Goal: Information Seeking & Learning: Learn about a topic

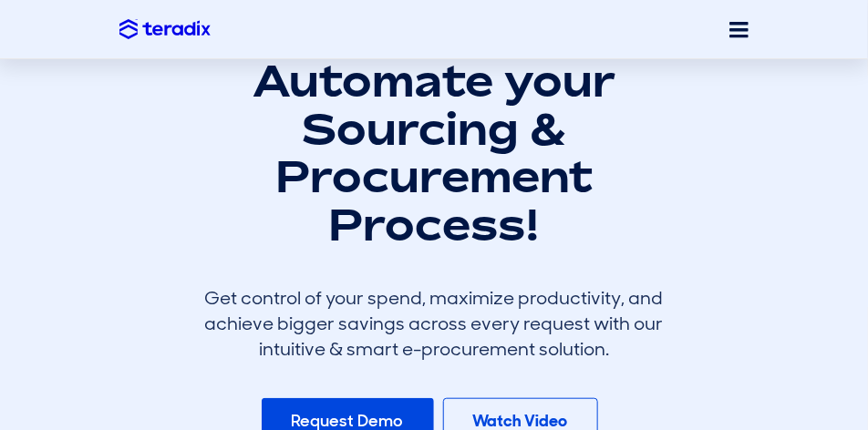
scroll to position [365, 0]
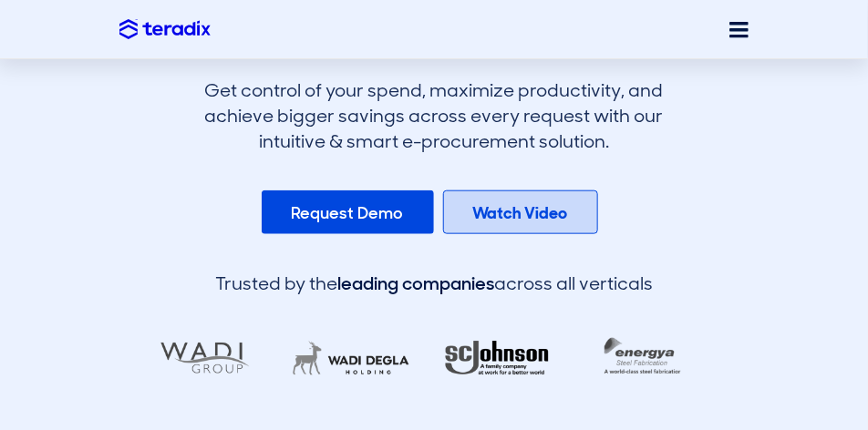
click at [525, 220] on b "Watch Video" at bounding box center [520, 213] width 95 height 22
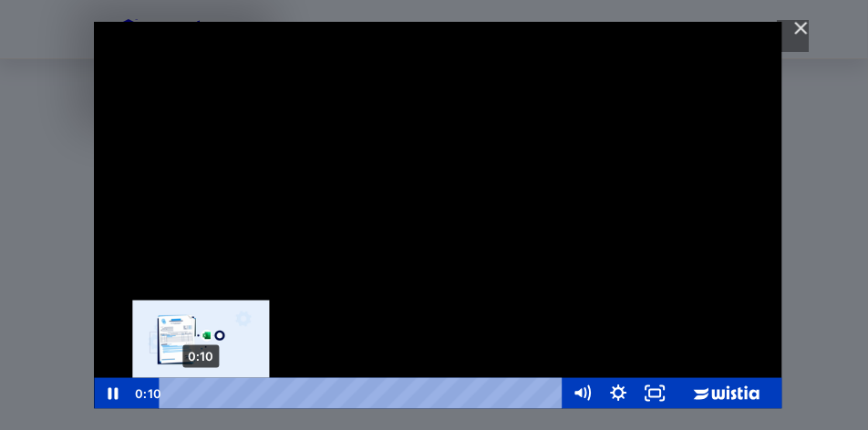
click at [201, 390] on div "0:10" at bounding box center [363, 393] width 382 height 31
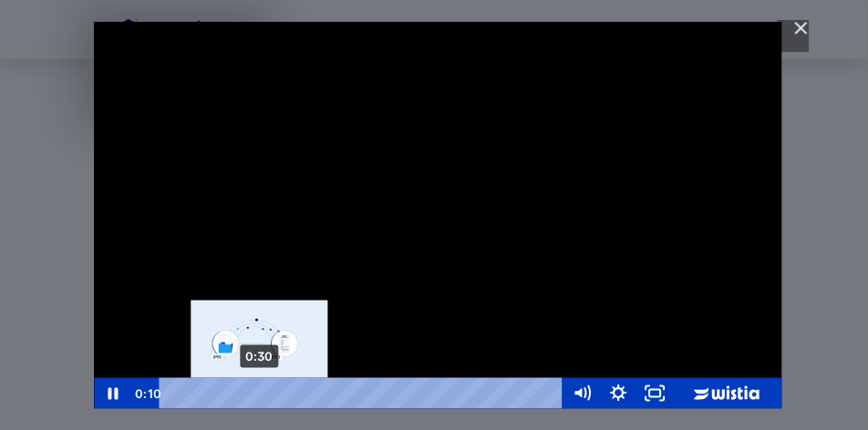
click at [260, 395] on div "0:30" at bounding box center [363, 393] width 382 height 31
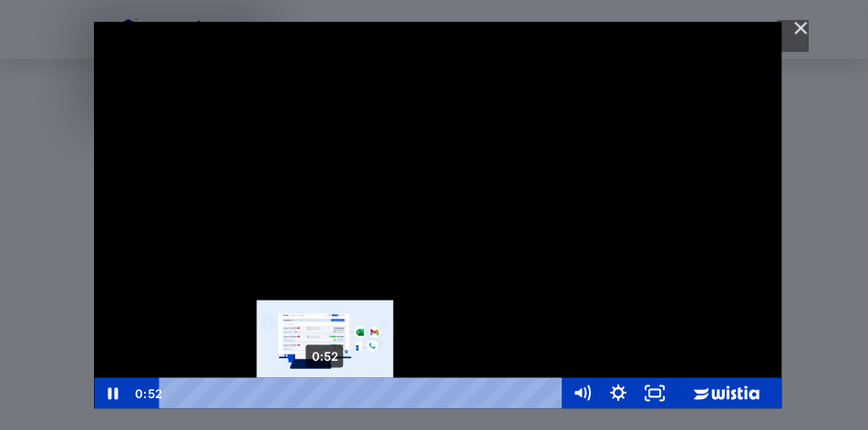
click at [325, 398] on div "0:52" at bounding box center [363, 393] width 382 height 31
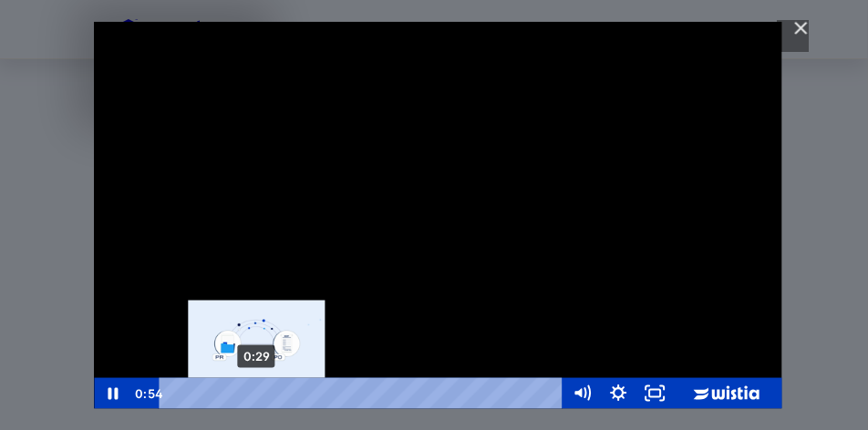
click at [257, 388] on div "0:29" at bounding box center [363, 393] width 382 height 31
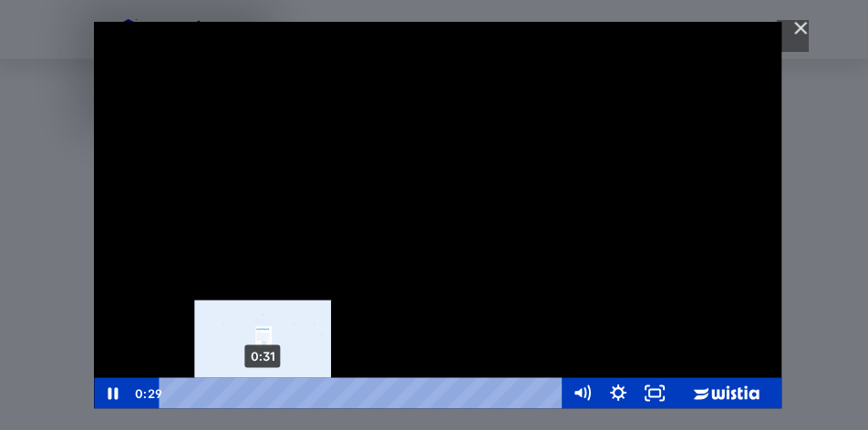
click at [284, 391] on div "0:31" at bounding box center [363, 393] width 382 height 31
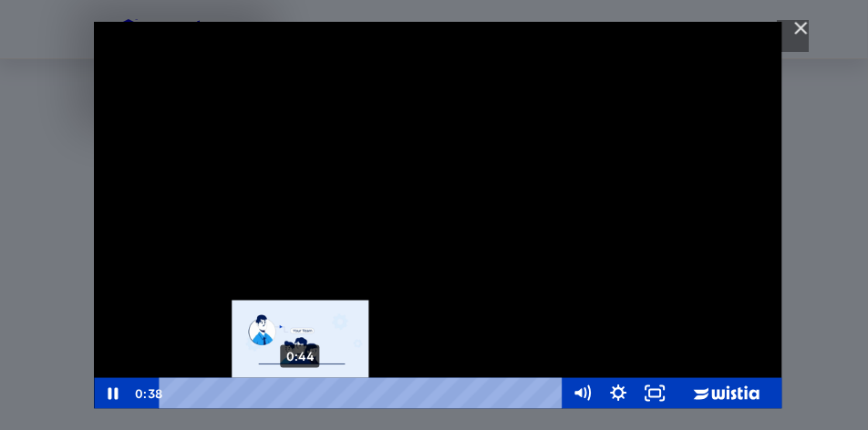
click at [307, 390] on div "0:44" at bounding box center [363, 393] width 382 height 31
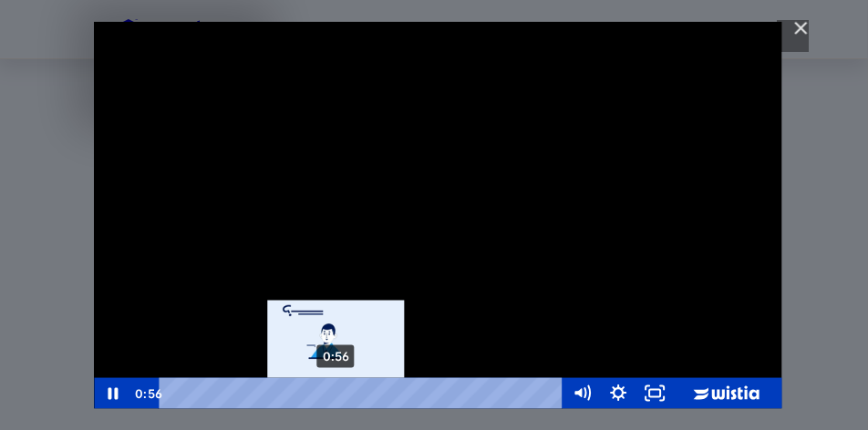
click at [336, 396] on div "0:56" at bounding box center [363, 393] width 382 height 31
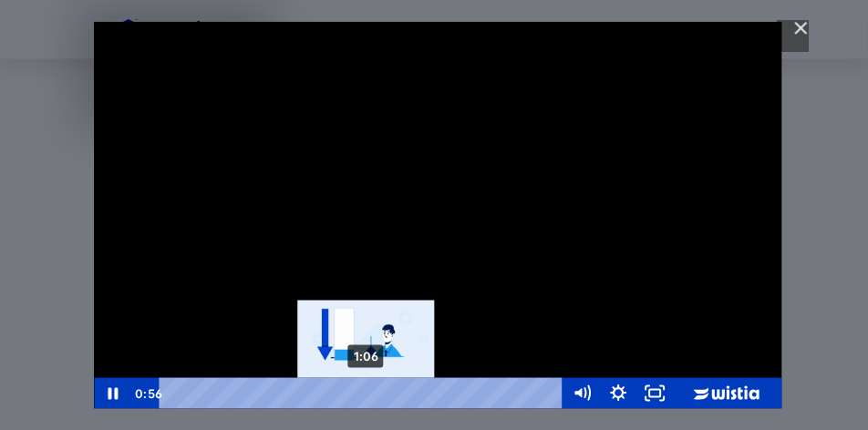
click at [368, 396] on div "1:06" at bounding box center [363, 393] width 382 height 31
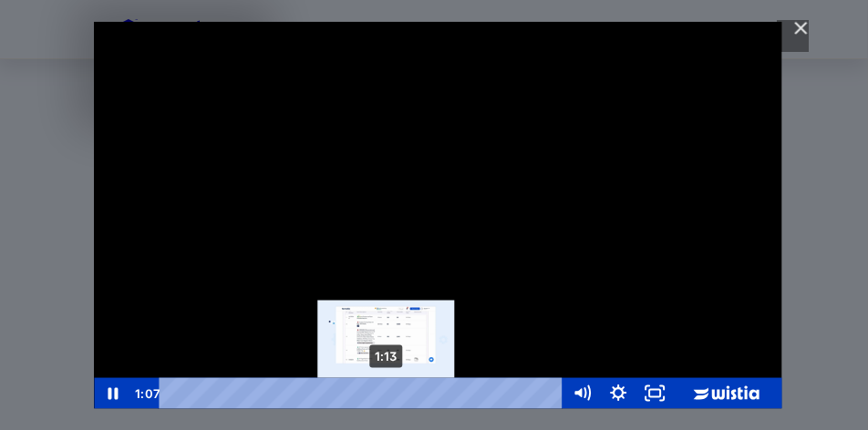
click at [387, 395] on div "1:13" at bounding box center [363, 393] width 382 height 31
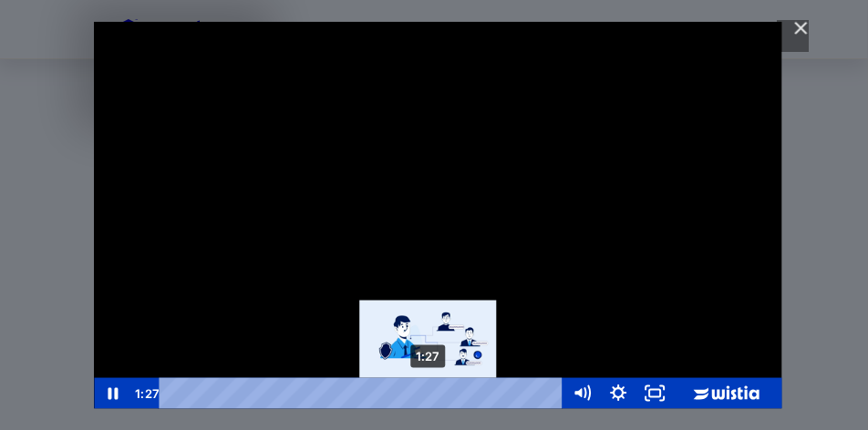
click at [429, 389] on div "1:27" at bounding box center [363, 393] width 382 height 31
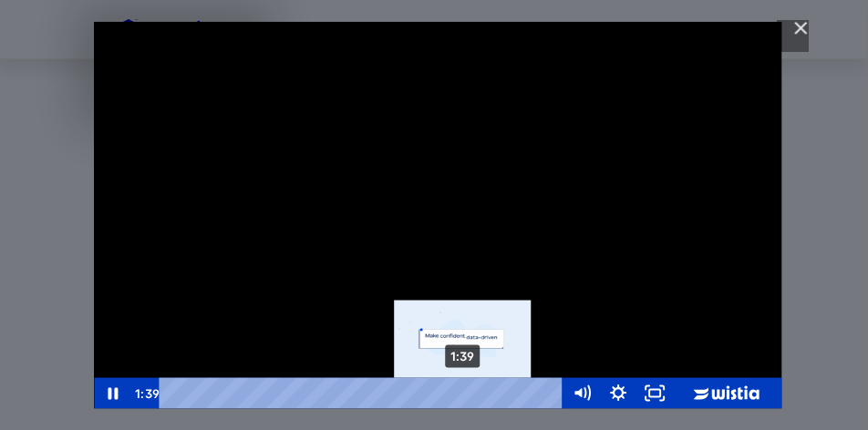
click at [464, 395] on div "1:39" at bounding box center [363, 393] width 382 height 31
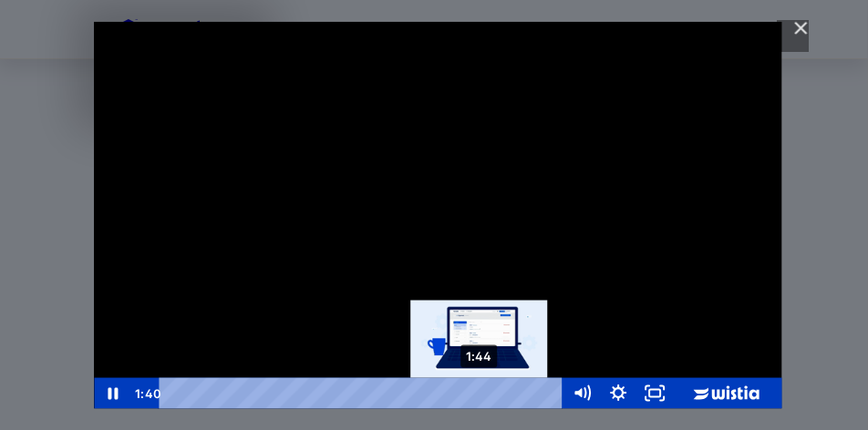
click at [480, 395] on div "1:44" at bounding box center [363, 393] width 382 height 31
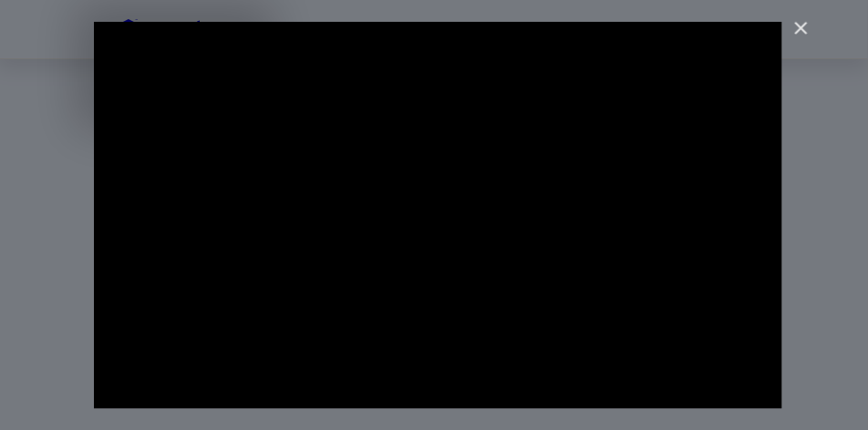
click at [805, 27] on img "Close" at bounding box center [793, 36] width 31 height 31
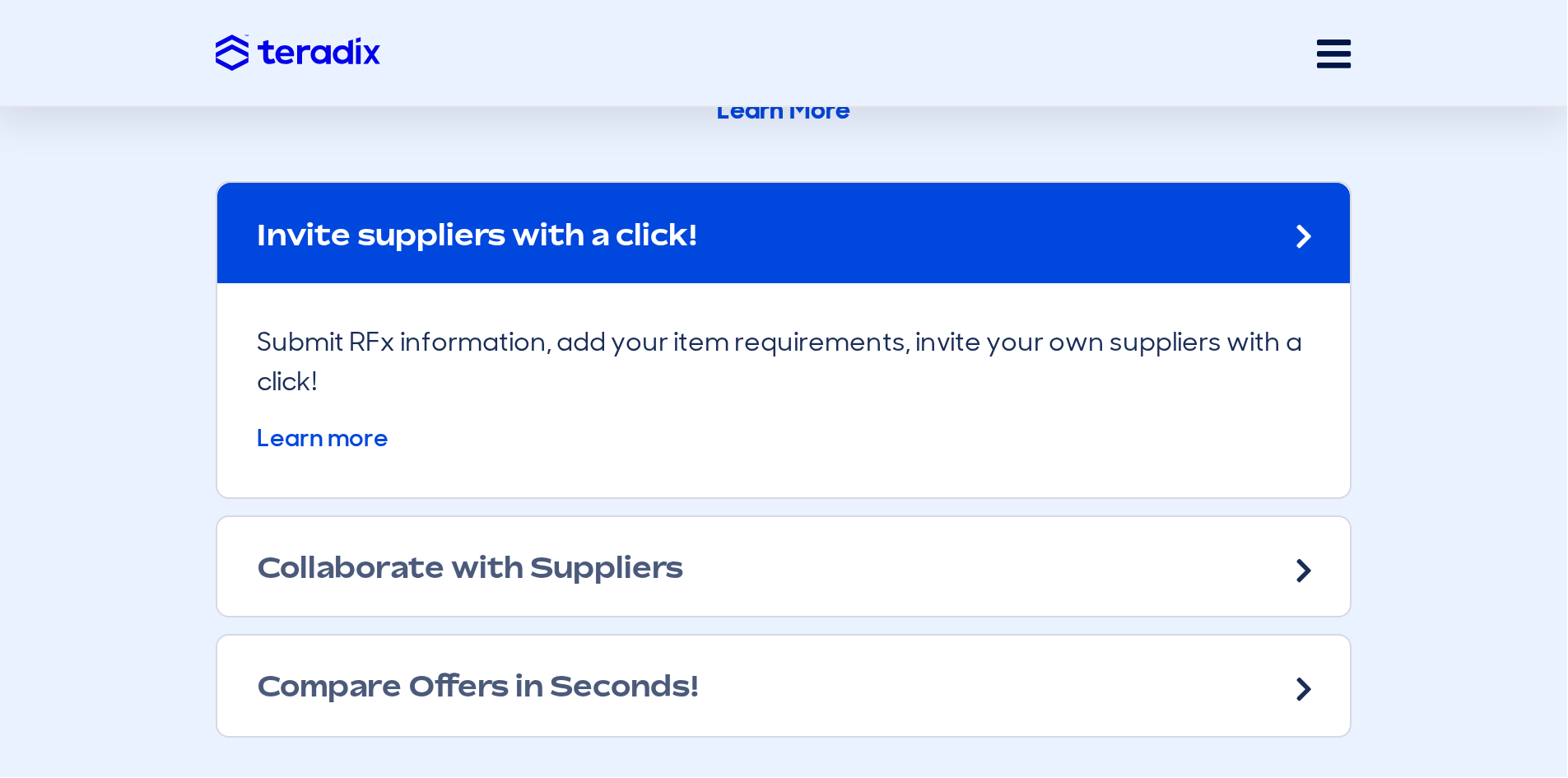
scroll to position [2633, 0]
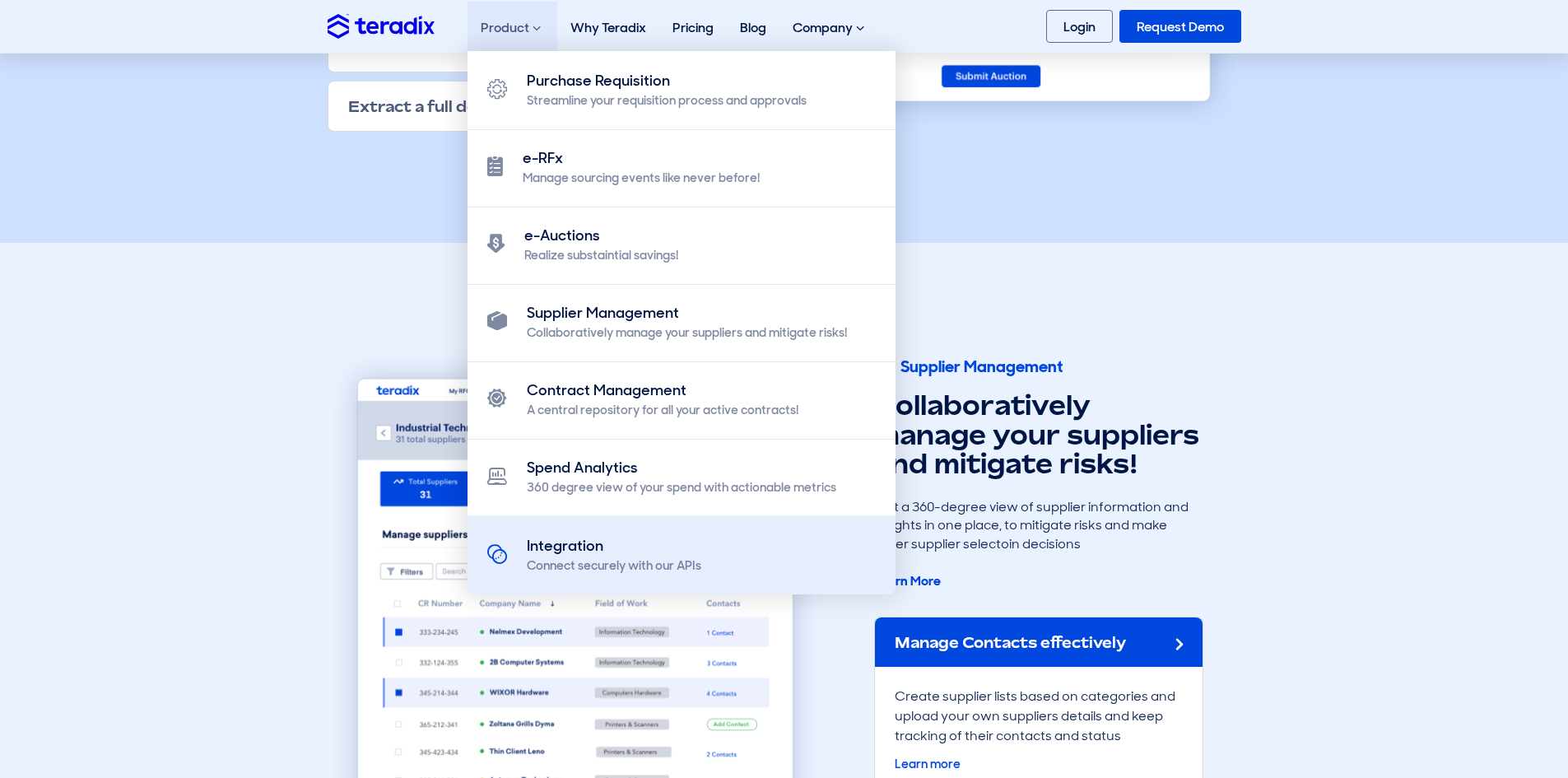
click at [696, 560] on div "Connect securely with our APIs" at bounding box center [613, 565] width 174 height 17
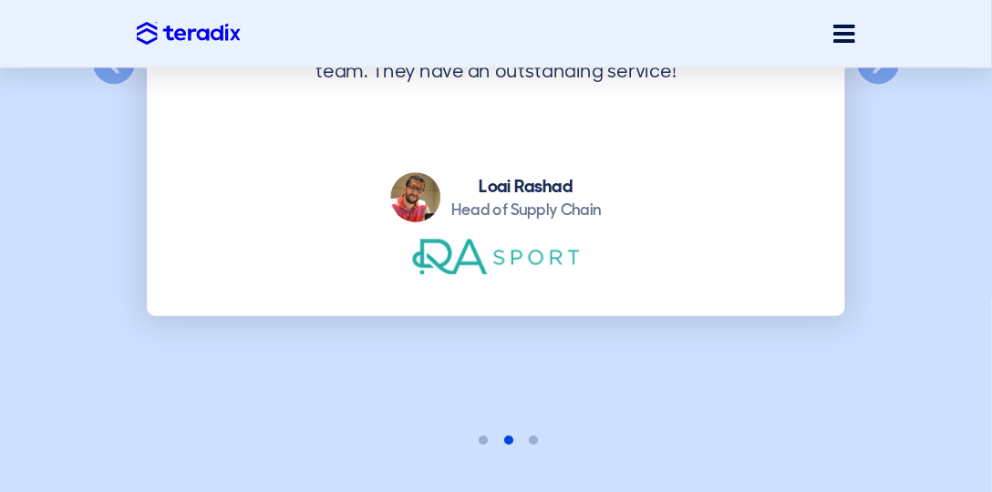
scroll to position [3541, 0]
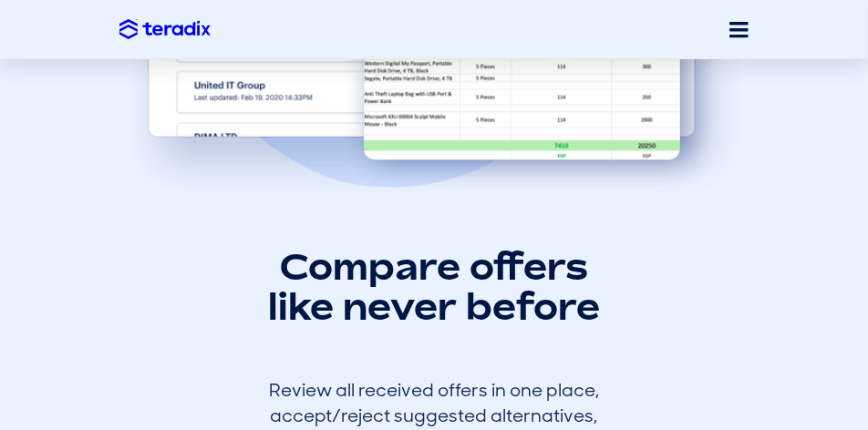
scroll to position [4513, 0]
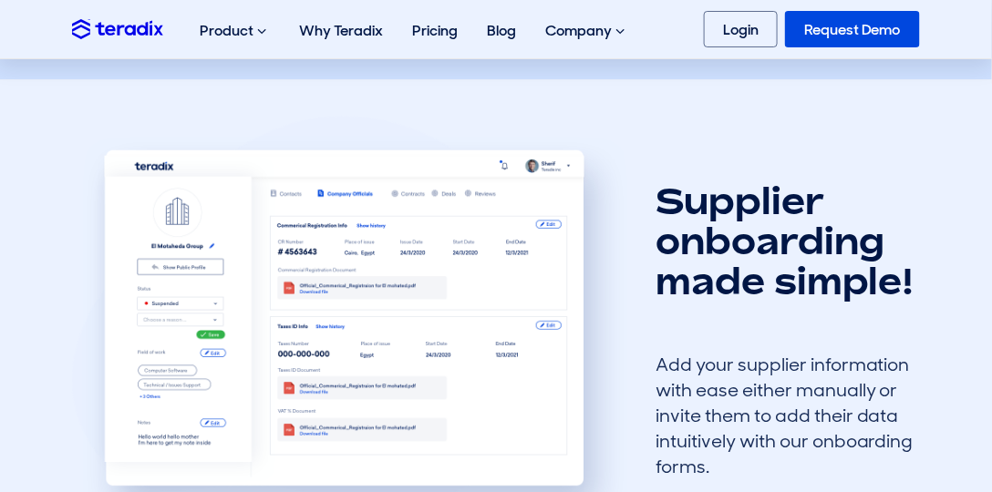
scroll to position [1094, 0]
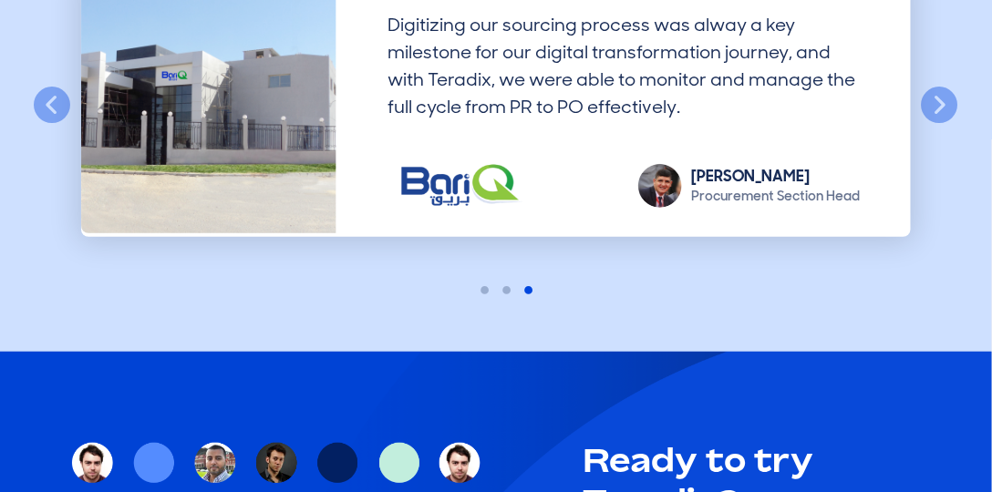
scroll to position [3360, 0]
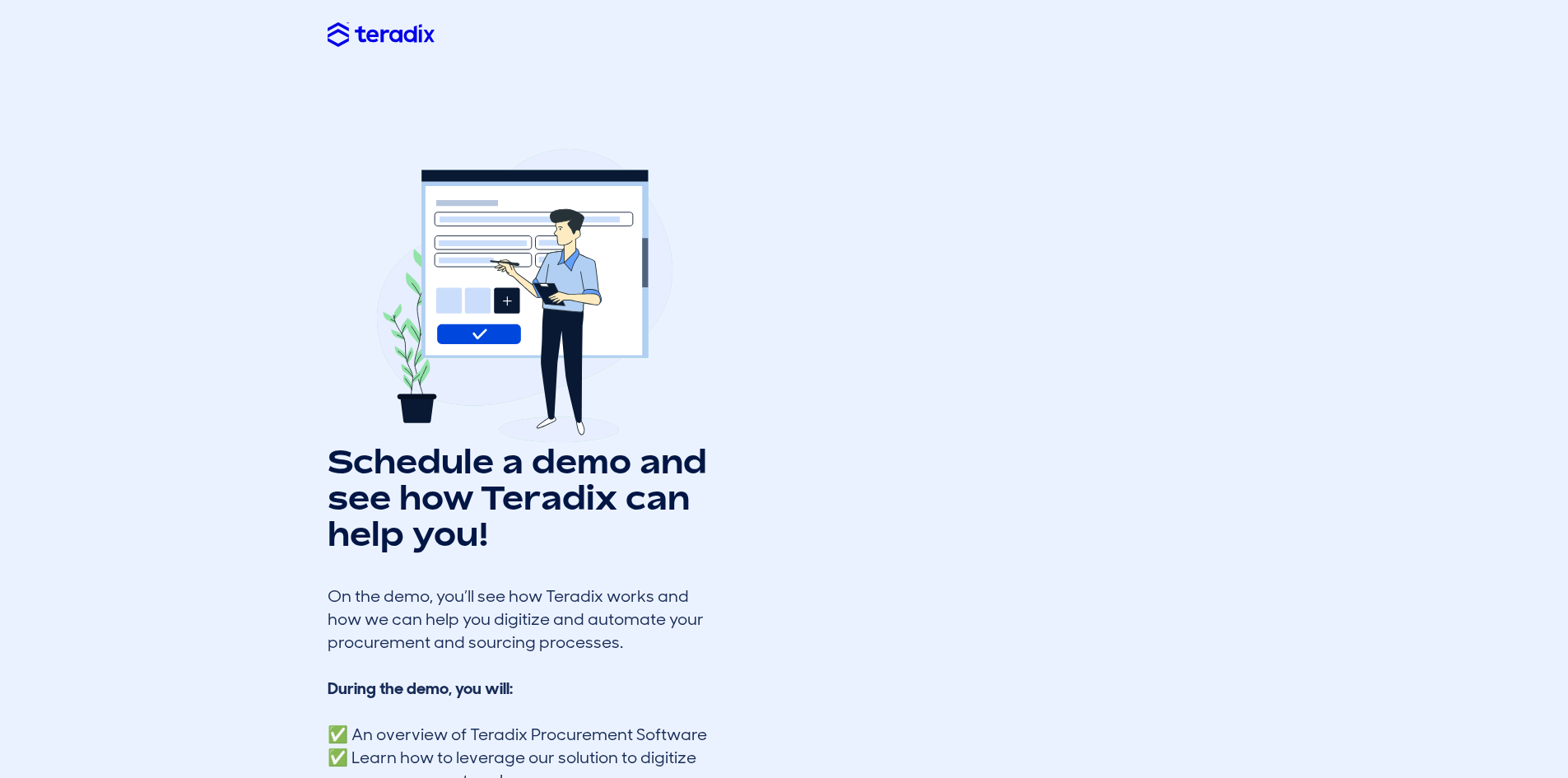
click at [380, 51] on div at bounding box center [397, 34] width 140 height 52
click at [380, 47] on div at bounding box center [397, 34] width 140 height 52
click at [397, 35] on img at bounding box center [381, 34] width 107 height 23
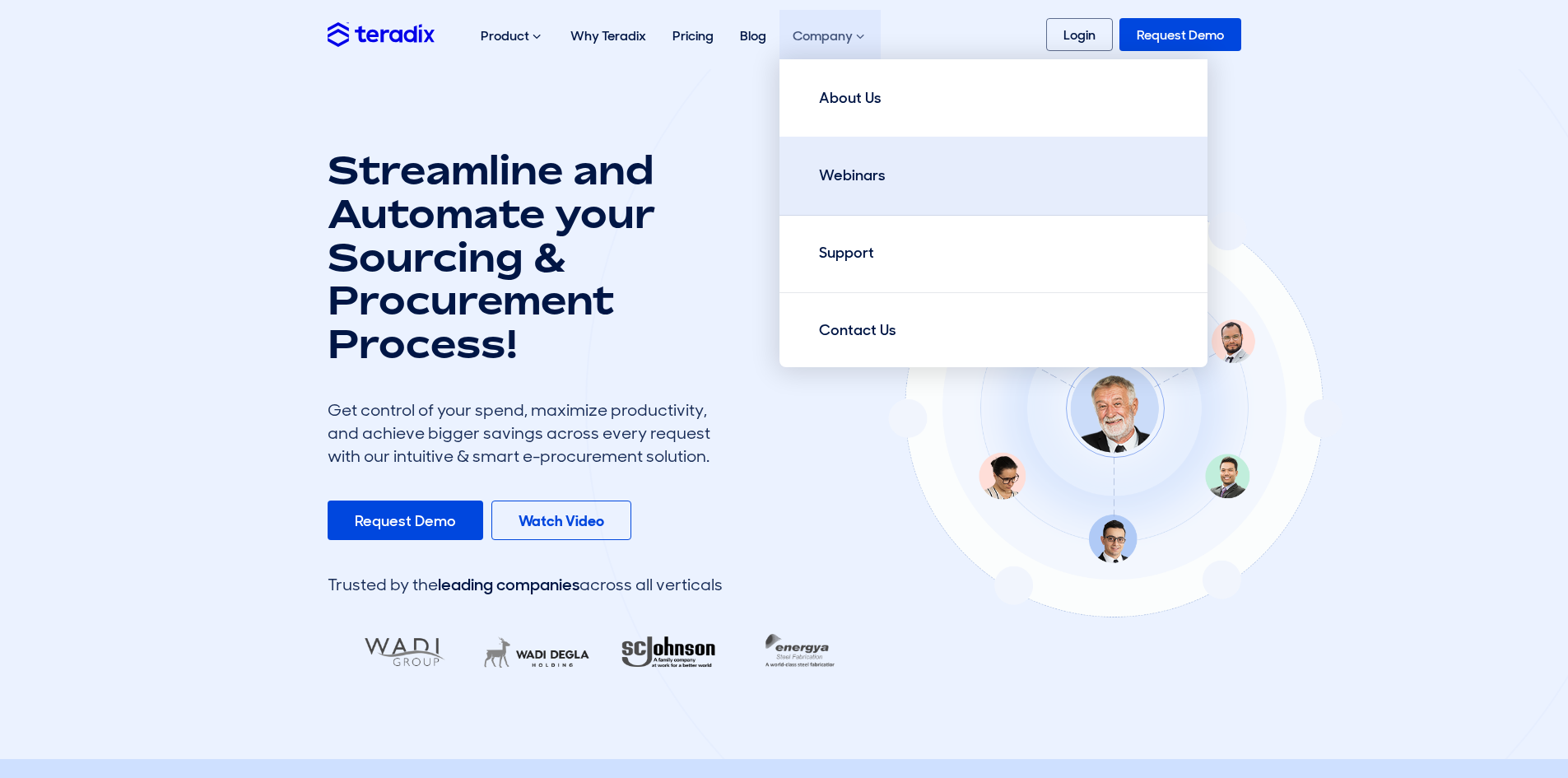
click at [881, 182] on div "Webinars" at bounding box center [852, 175] width 67 height 23
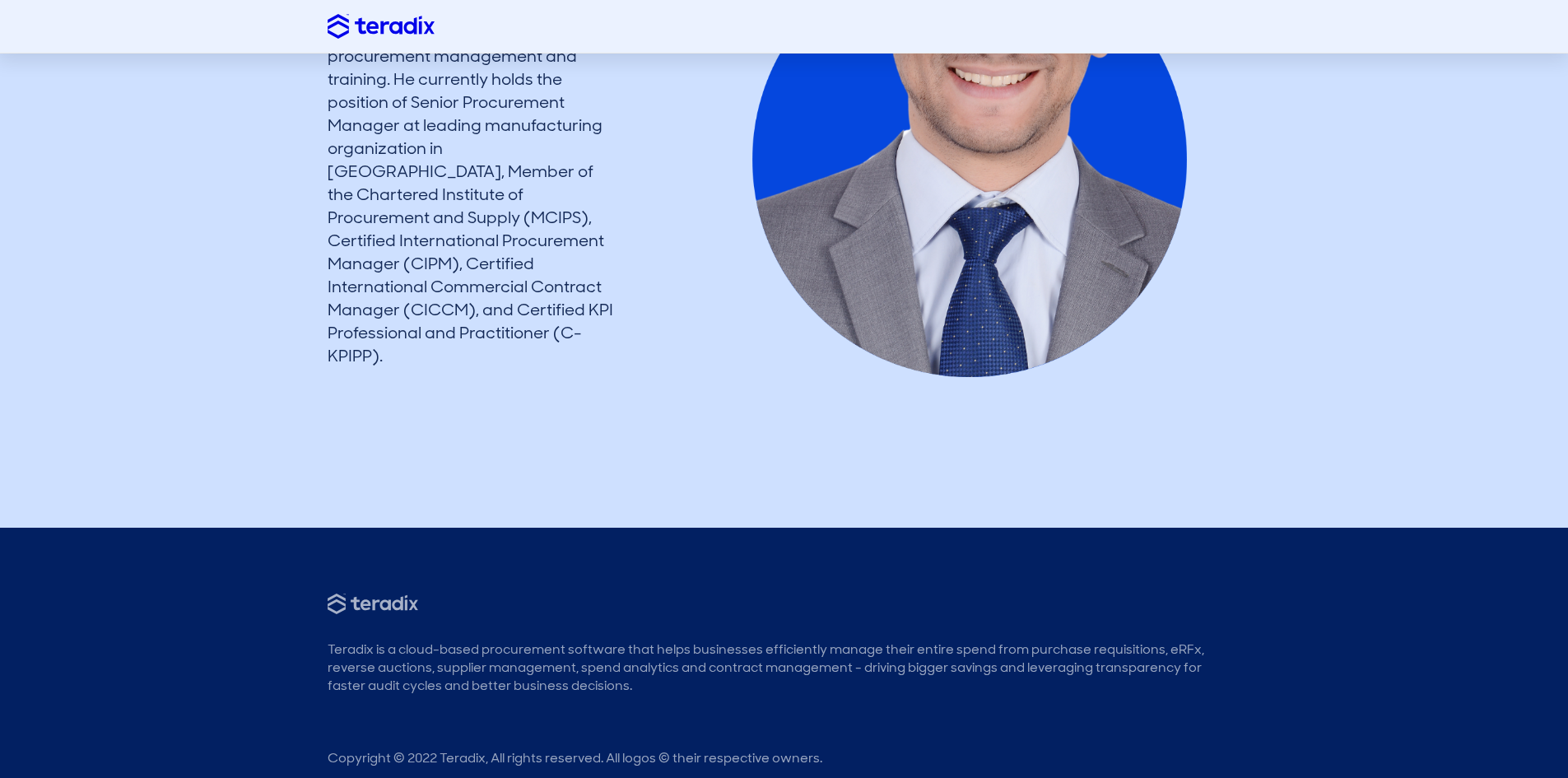
scroll to position [1969, 0]
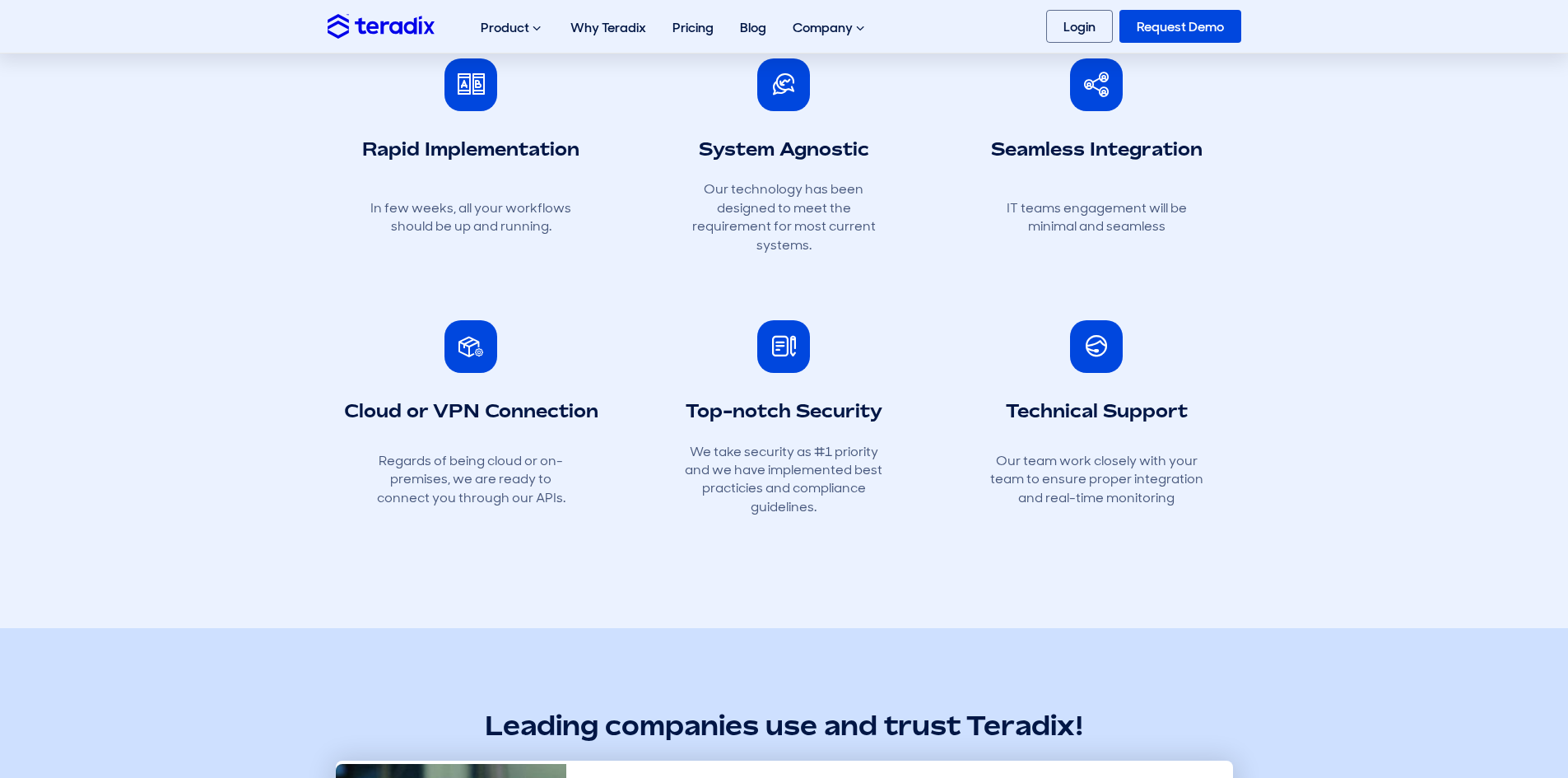
scroll to position [1152, 0]
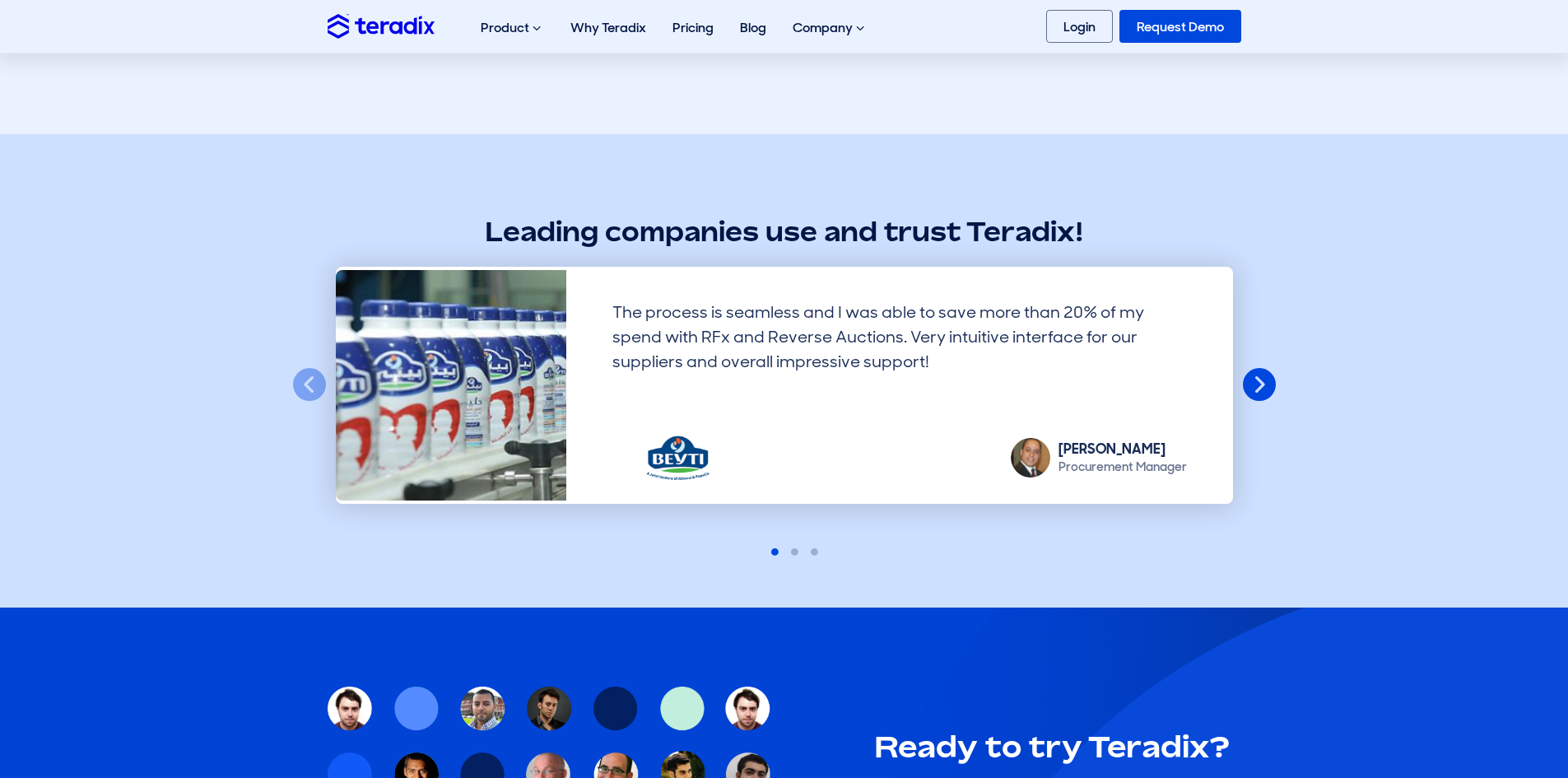
click at [1254, 368] on button "Next" at bounding box center [1259, 385] width 36 height 36
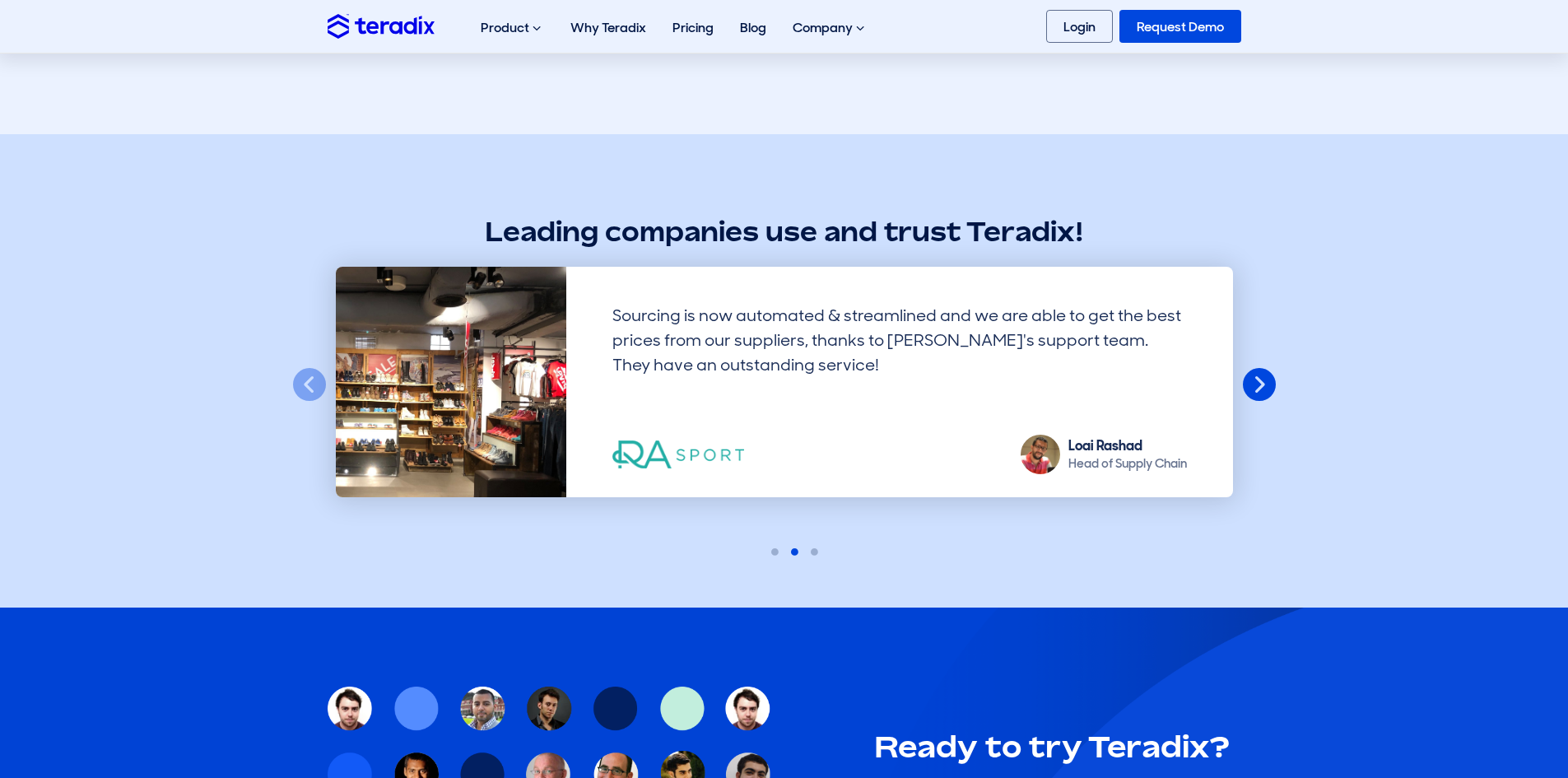
click at [1254, 368] on button "Next" at bounding box center [1259, 385] width 36 height 36
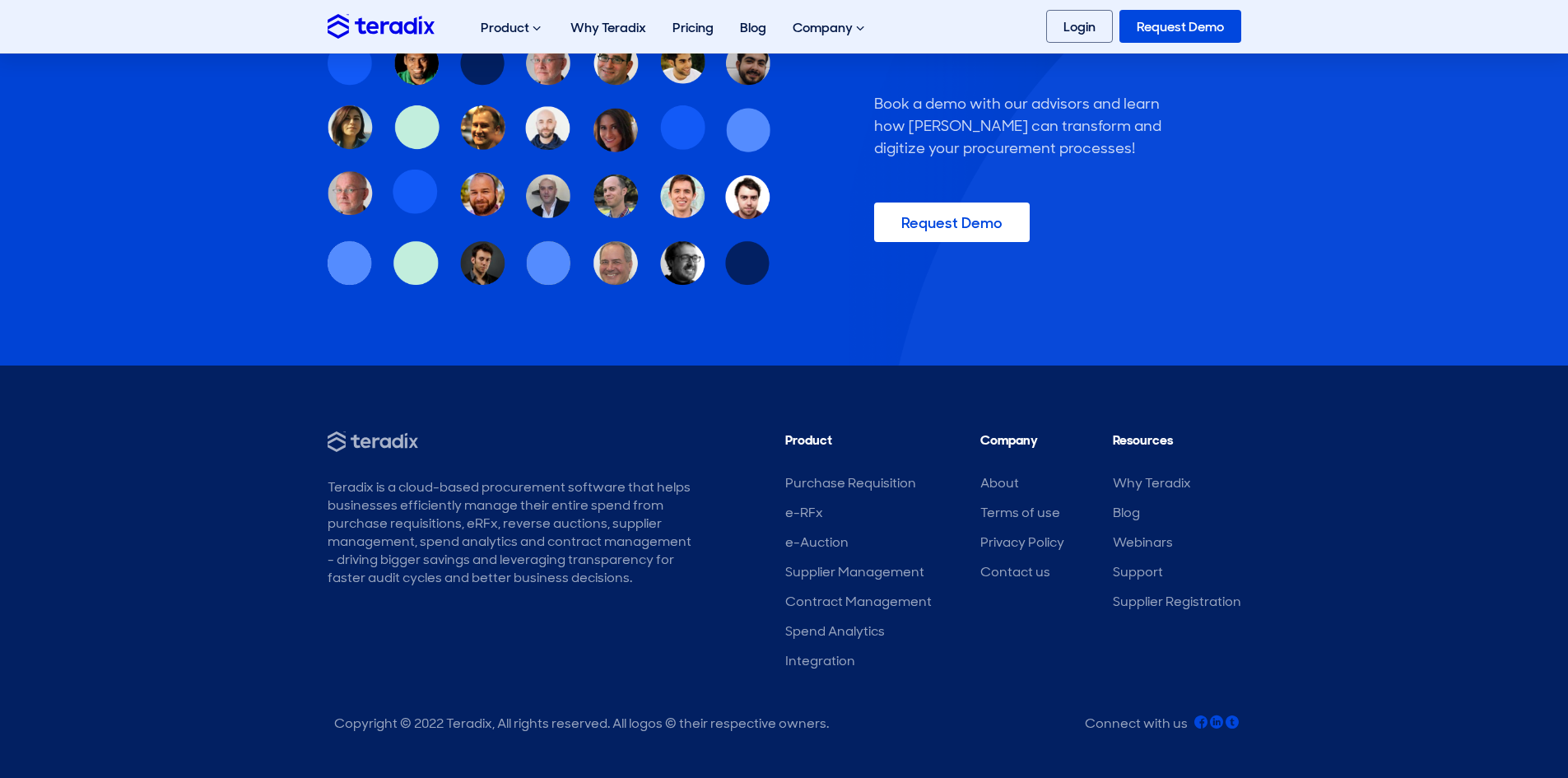
scroll to position [1872, 0]
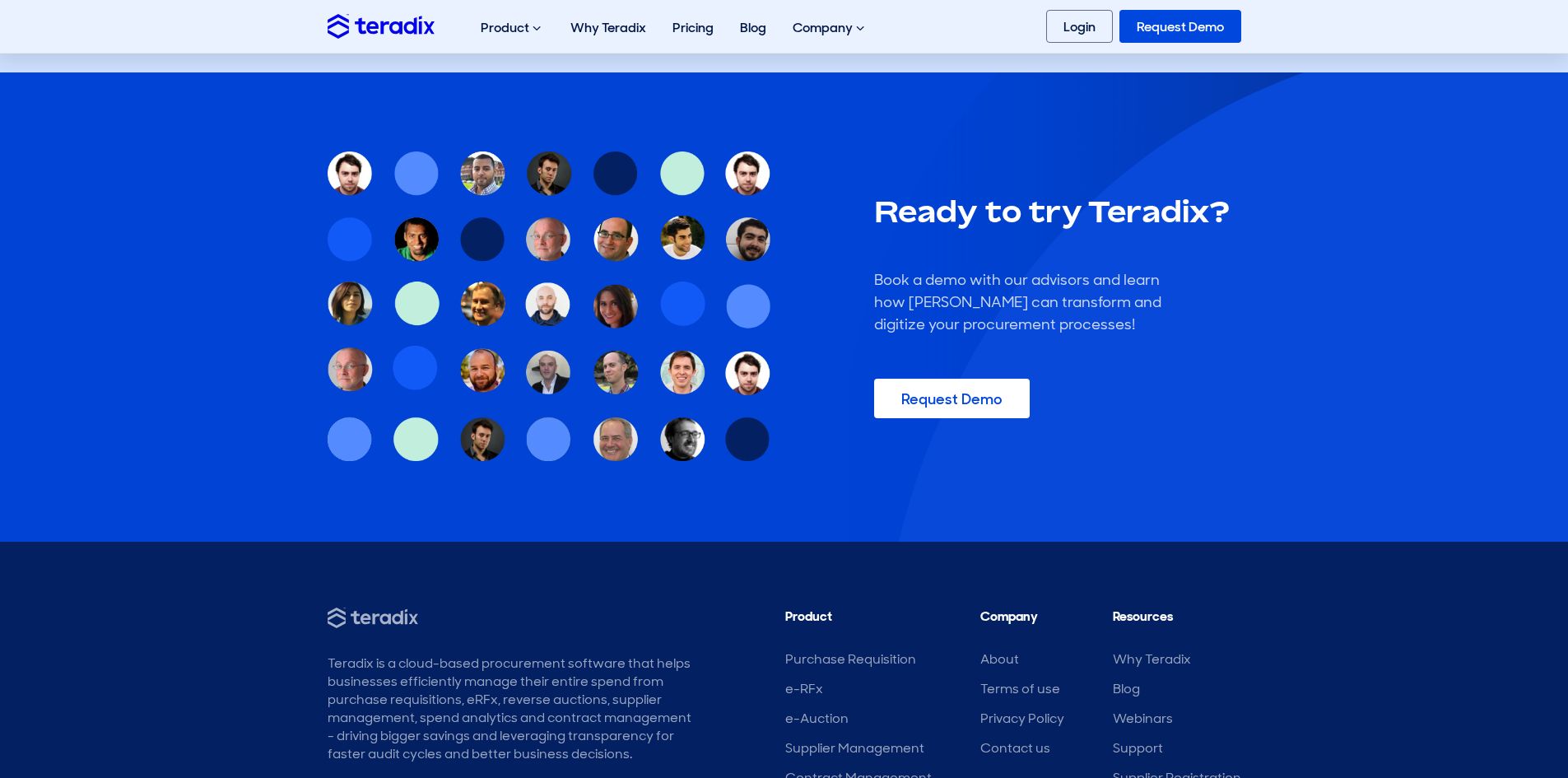
scroll to position [3273, 0]
